Goal: Use online tool/utility

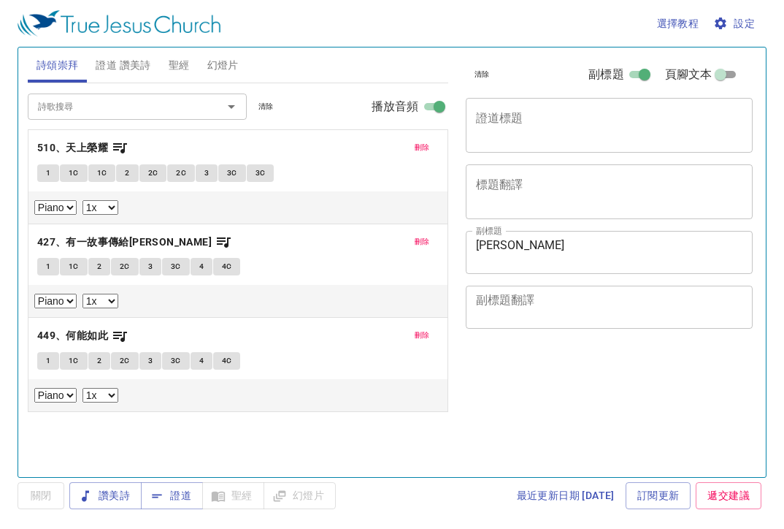
select select "1"
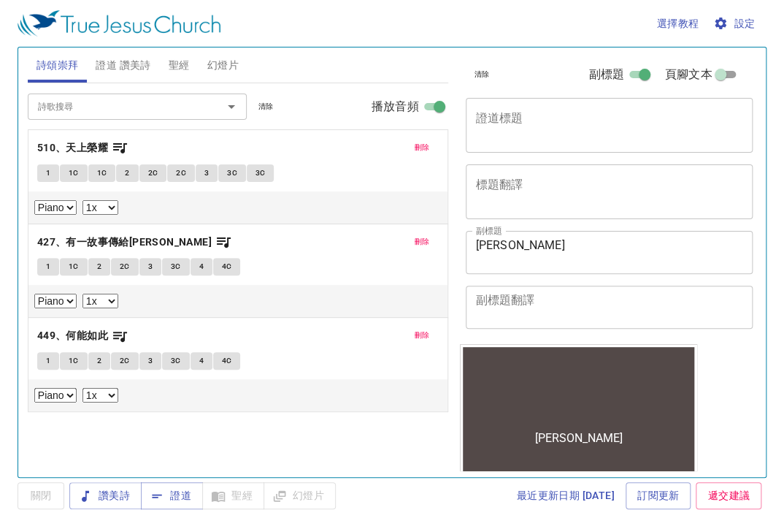
click at [286, 42] on div "選擇教程 設定" at bounding box center [390, 23] width 744 height 47
click at [178, 494] on span "證道" at bounding box center [172, 495] width 39 height 18
click at [43, 175] on button "1" at bounding box center [48, 173] width 22 height 18
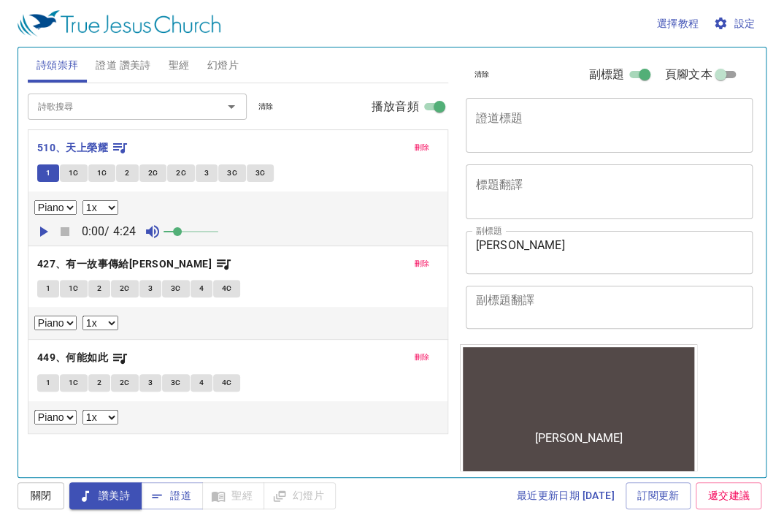
select select "1"
drag, startPoint x: 195, startPoint y: 233, endPoint x: 297, endPoint y: 236, distance: 101.6
click at [296, 236] on div "刪除 510、天上榮耀 1 1C 1C 2 2C 2C 3 3C 3C Piano 0.6x 0.7x 0.8x 0.9x 1x 1.1x 1.2x 1.3x…" at bounding box center [238, 281] width 421 height 305
click at [42, 234] on icon "button" at bounding box center [43, 232] width 18 height 18
drag, startPoint x: 228, startPoint y: 231, endPoint x: 343, endPoint y: 248, distance: 116.7
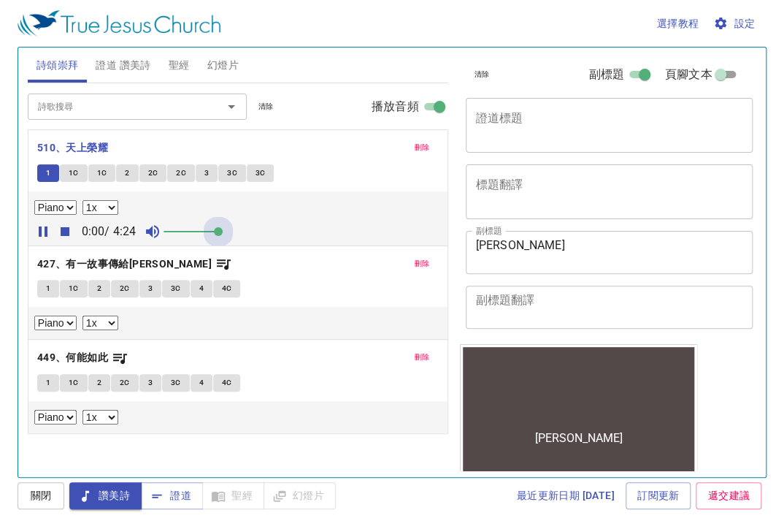
click at [316, 243] on div "刪除 510、天上榮耀 1 1C 1C 2 2C 2C 3 3C 3C Piano 0.6x 0.7x 0.8x 0.9x 1x 1.1x 1.2x 1.3x…" at bounding box center [238, 281] width 421 height 305
click at [738, 15] on span "設定" at bounding box center [736, 24] width 39 height 18
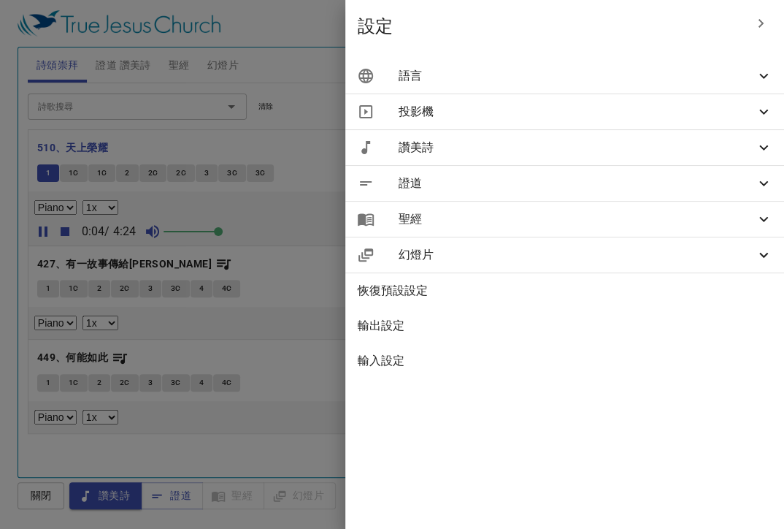
click at [684, 79] on span "語言" at bounding box center [576, 76] width 357 height 18
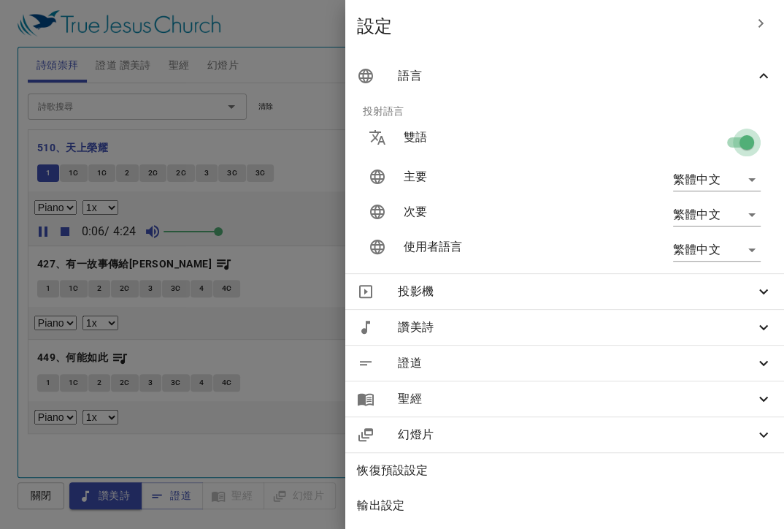
click at [727, 139] on input "checkbox" at bounding box center [747, 145] width 83 height 28
checkbox input "false"
click at [316, 61] on div at bounding box center [392, 264] width 784 height 529
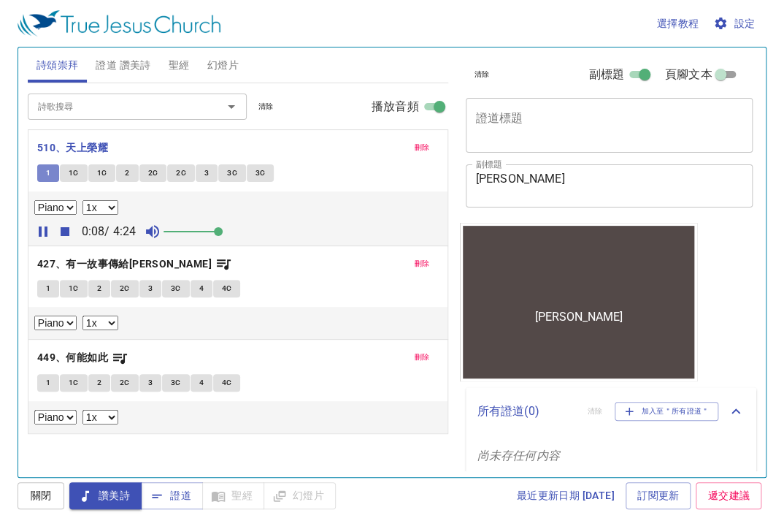
click at [38, 172] on button "1" at bounding box center [48, 173] width 22 height 18
click at [50, 289] on button "1" at bounding box center [48, 289] width 22 height 18
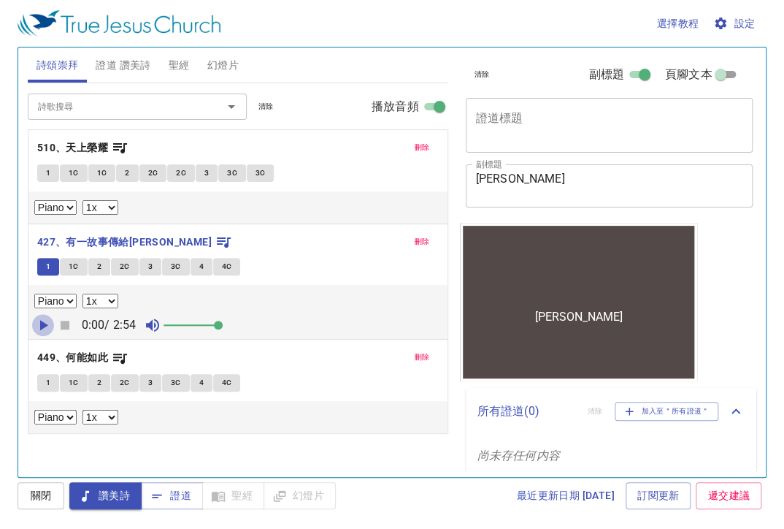
click at [40, 330] on icon "button" at bounding box center [43, 325] width 18 height 18
click at [54, 271] on button "1" at bounding box center [48, 267] width 22 height 18
click at [52, 271] on button "1" at bounding box center [48, 267] width 22 height 18
click at [76, 265] on span "1C" at bounding box center [74, 266] width 10 height 13
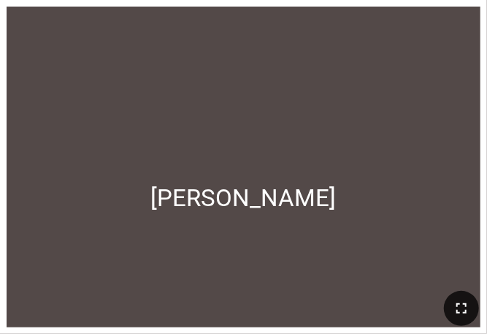
click at [472, 306] on button "button" at bounding box center [461, 308] width 35 height 35
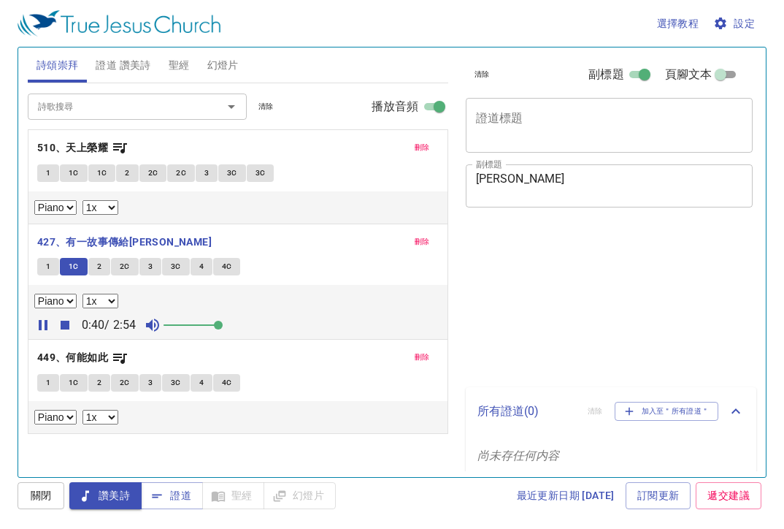
select select "1"
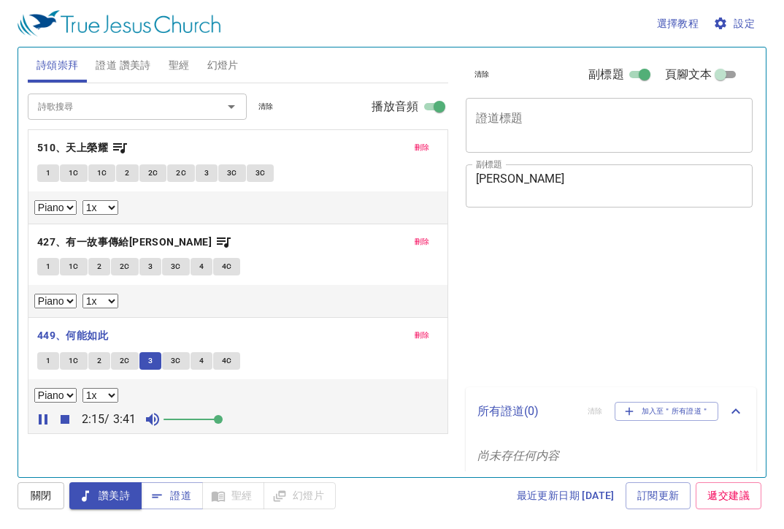
select select "1"
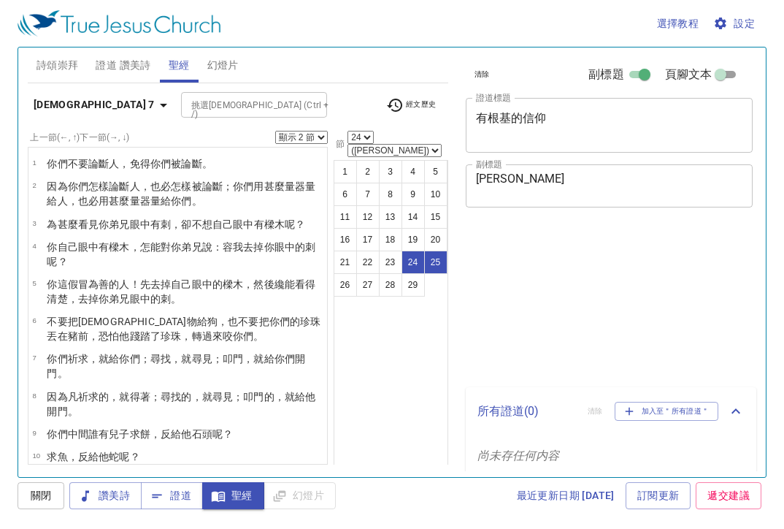
select select "2"
select select "24"
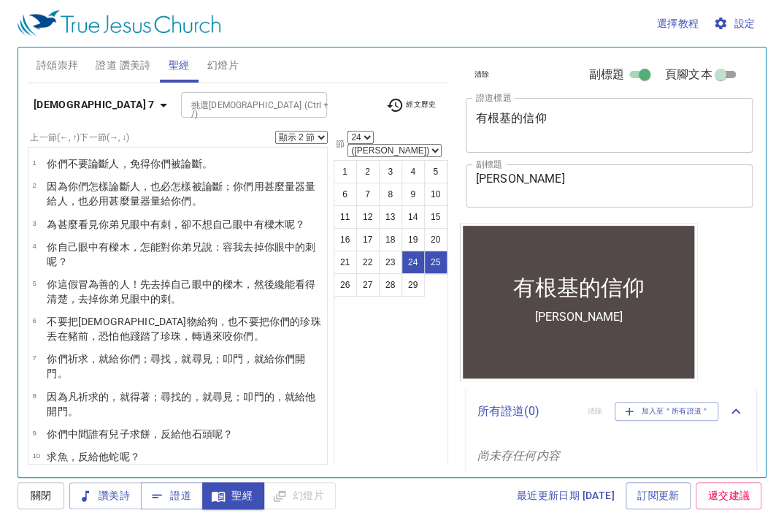
scroll to position [589, 0]
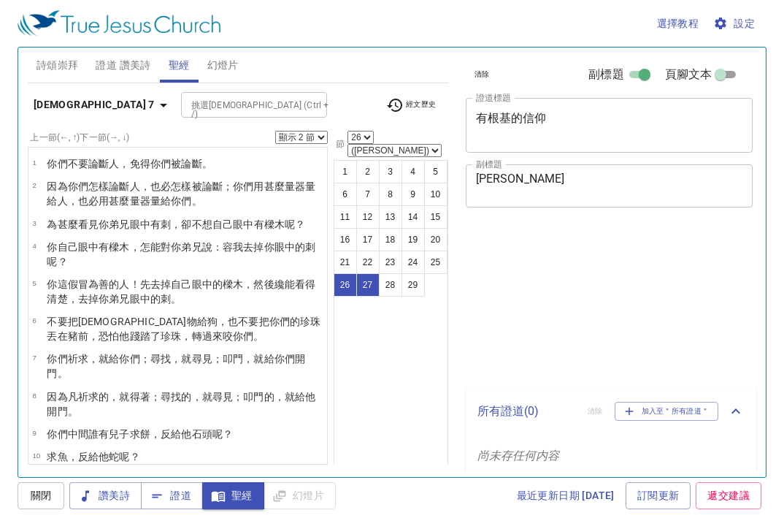
select select "2"
select select "26"
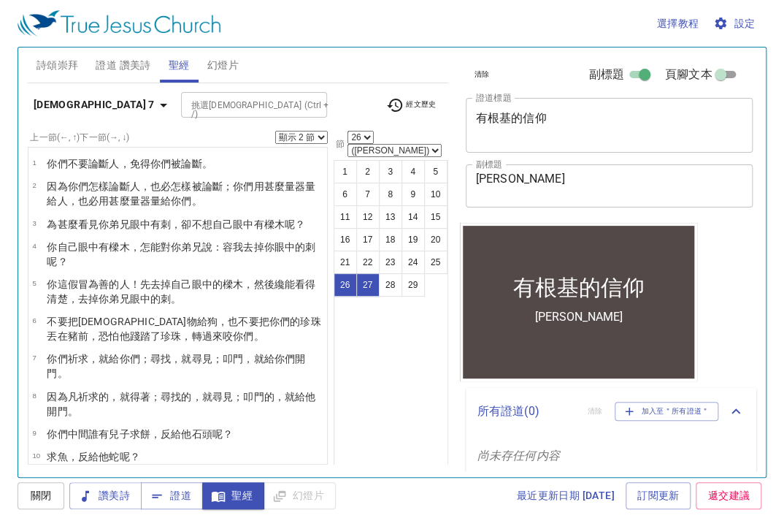
scroll to position [619, 0]
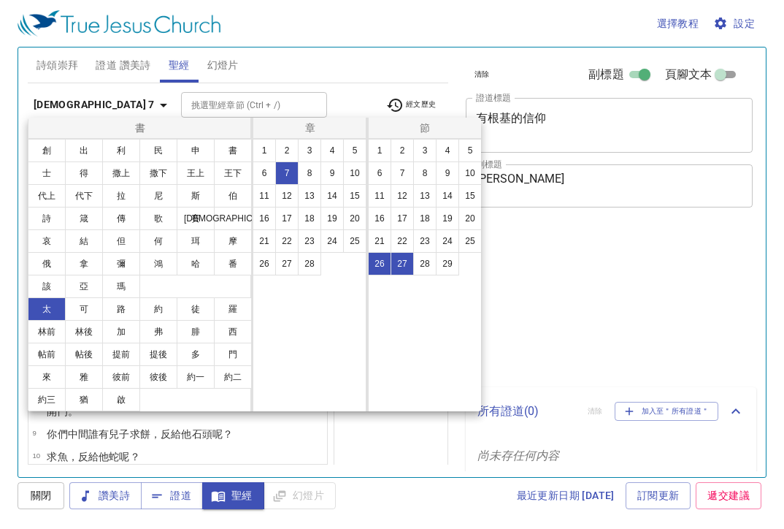
select select "2"
select select "26"
select select "2"
select select "26"
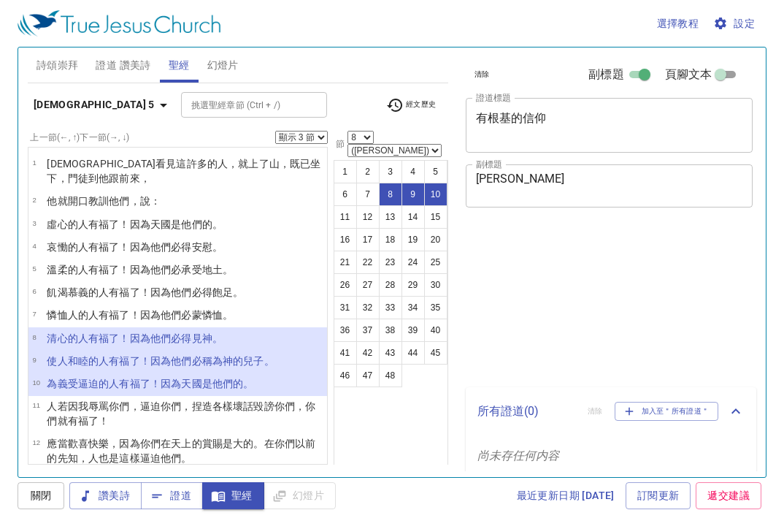
select select "3"
select select "8"
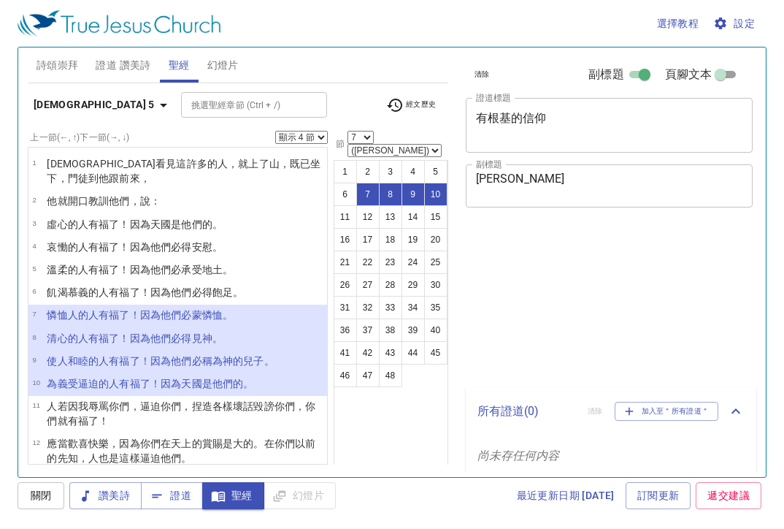
select select "4"
select select "7"
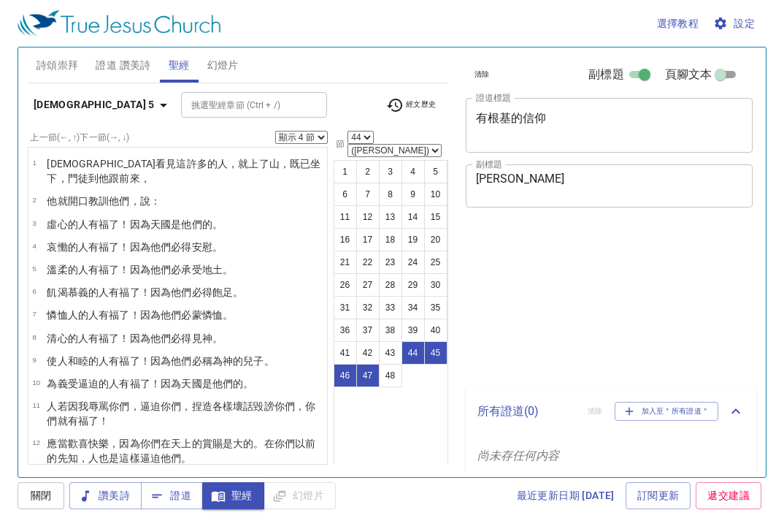
select select "4"
select select "44"
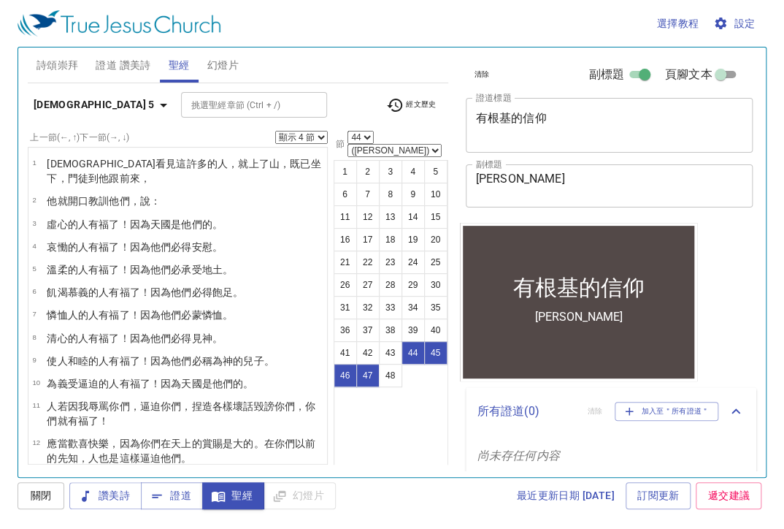
scroll to position [1226, 0]
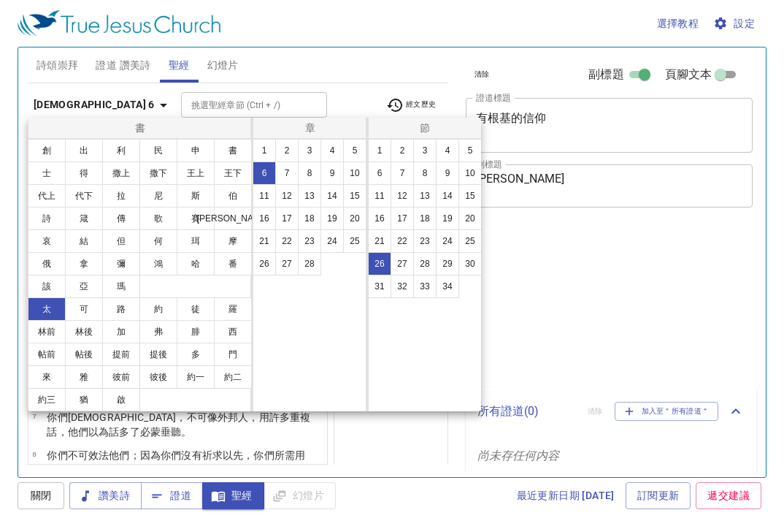
select select "26"
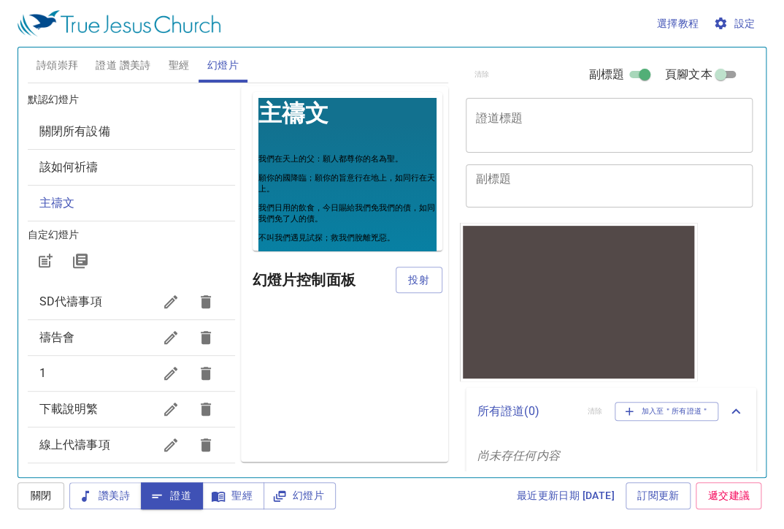
scroll to position [12, 0]
